Goal: Task Accomplishment & Management: Manage account settings

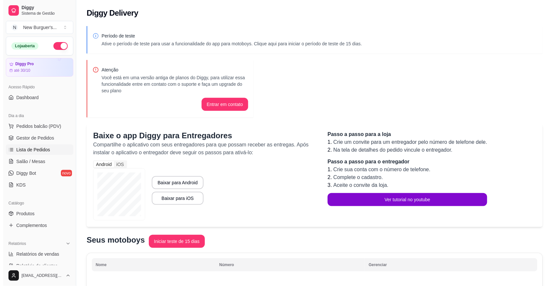
scroll to position [81, 0]
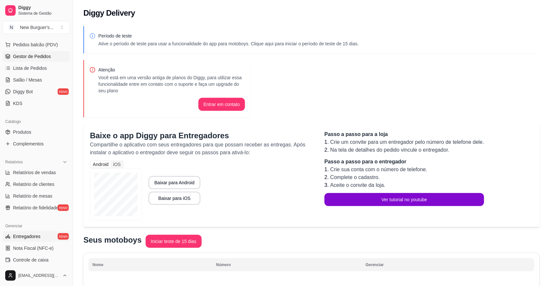
click at [40, 59] on span "Gestor de Pedidos" at bounding box center [32, 56] width 38 height 7
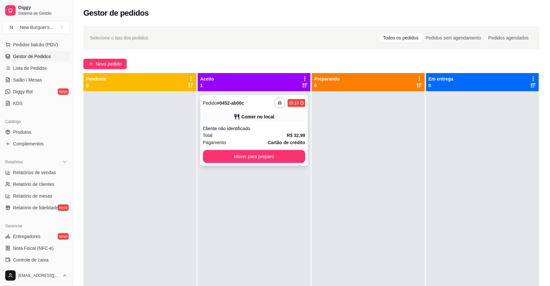
click at [231, 130] on div "Cliente não identificado" at bounding box center [254, 128] width 103 height 7
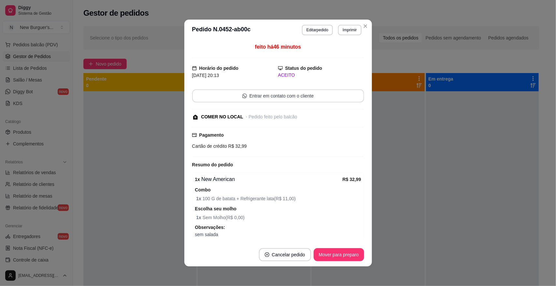
click at [308, 96] on button "Entrar em contato com o cliente" at bounding box center [278, 95] width 172 height 13
click at [235, 92] on button "Entrar em contato com o cliente" at bounding box center [277, 96] width 167 height 13
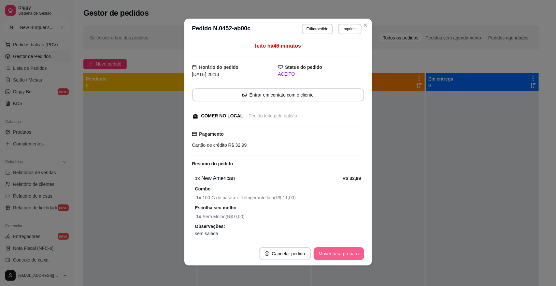
click at [342, 257] on button "Mover para preparo" at bounding box center [339, 253] width 50 height 13
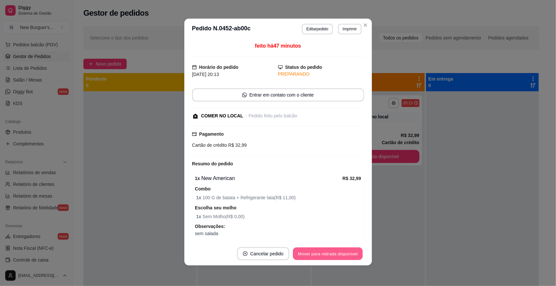
click at [341, 257] on button "Mover para retirada disponível" at bounding box center [328, 253] width 70 height 13
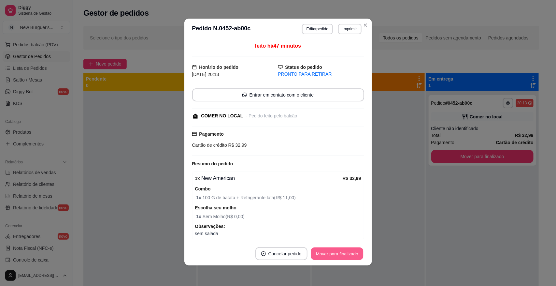
click at [341, 257] on button "Mover para finalizado" at bounding box center [337, 253] width 52 height 13
click at [341, 257] on div "Mover para finalizado" at bounding box center [337, 253] width 54 height 13
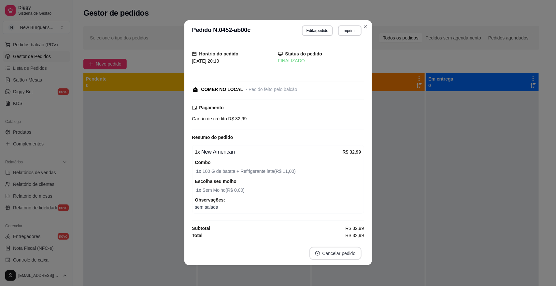
click at [340, 257] on button "Cancelar pedido" at bounding box center [335, 253] width 52 height 13
click at [342, 242] on button "Sim" at bounding box center [350, 237] width 25 height 13
